Goal: Task Accomplishment & Management: Manage account settings

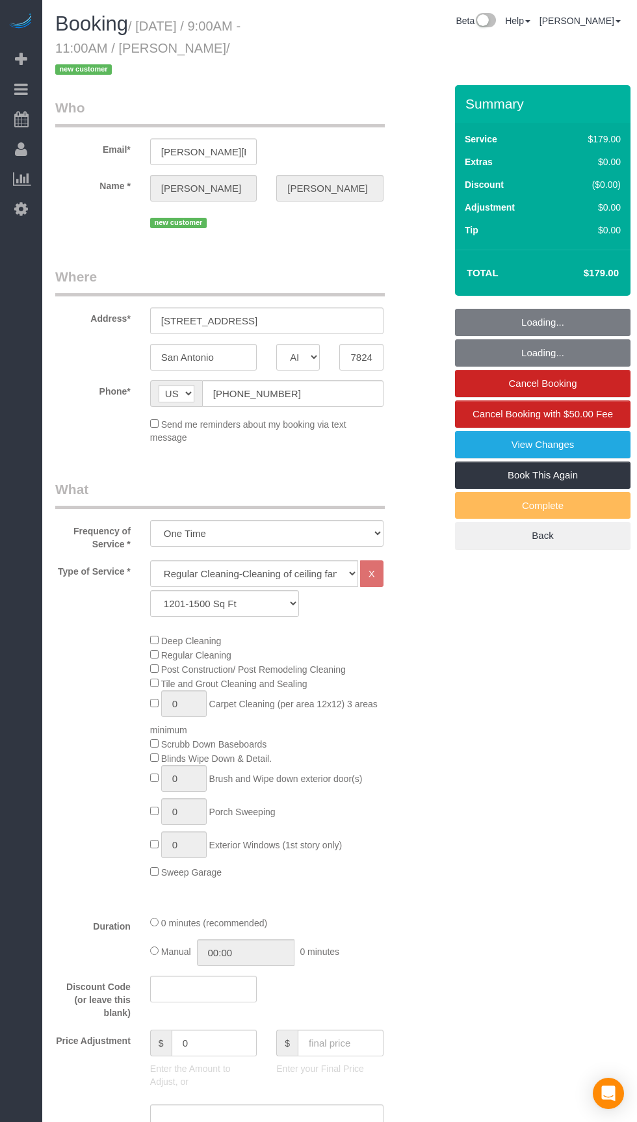
select select "[GEOGRAPHIC_DATA]"
select select "3"
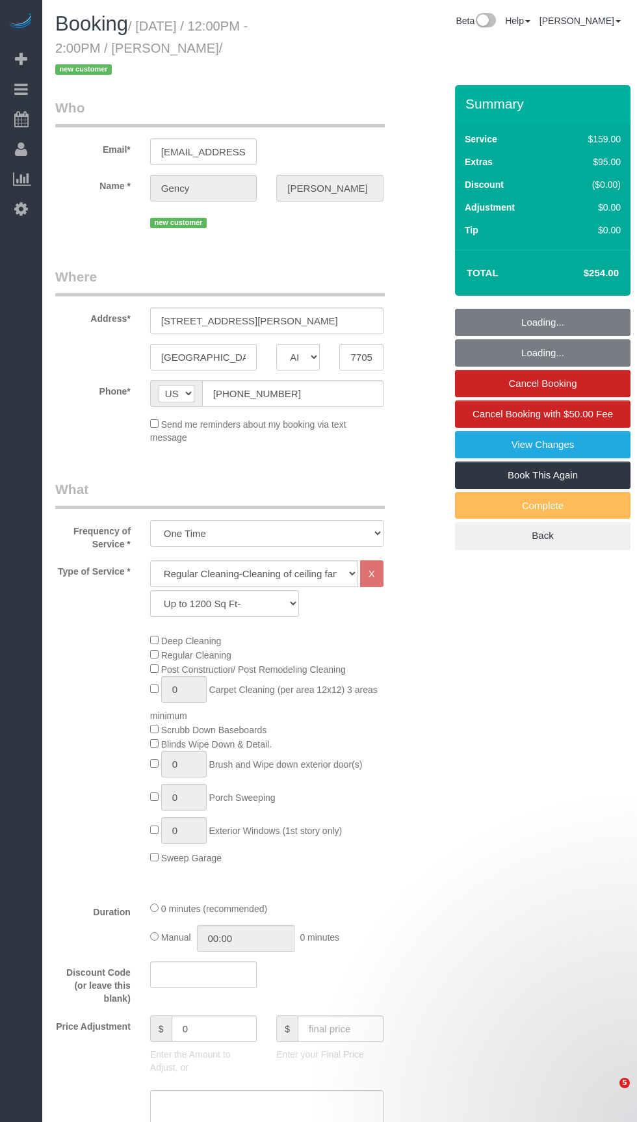
select select "[GEOGRAPHIC_DATA]"
select select "3"
select select "spot1"
